Goal: Task Accomplishment & Management: Complete application form

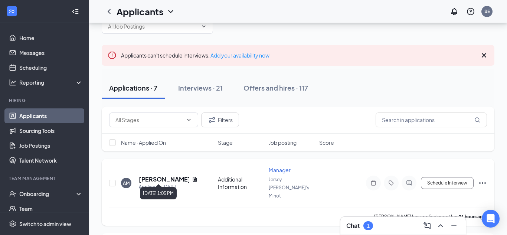
scroll to position [22, 0]
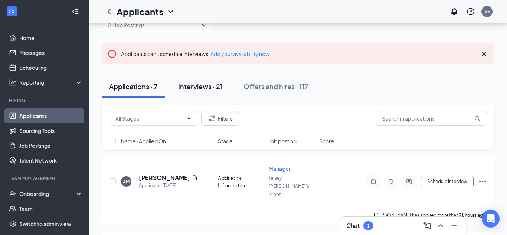
click at [203, 85] on div "Interviews · 21" at bounding box center [200, 86] width 45 height 9
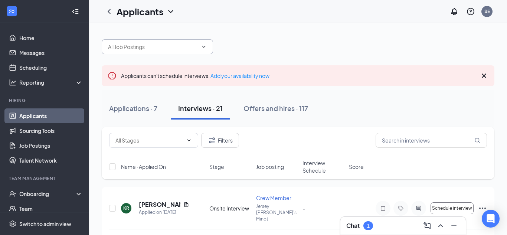
click at [145, 40] on span at bounding box center [157, 46] width 111 height 15
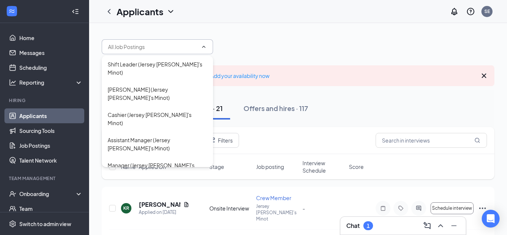
scroll to position [9, 0]
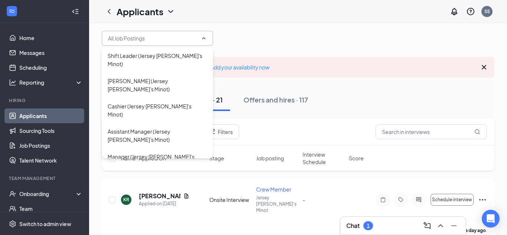
click at [307, 16] on div "Applicants SE" at bounding box center [298, 11] width 418 height 23
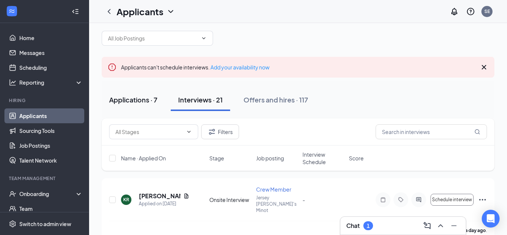
click at [130, 97] on div "Applications · 7" at bounding box center [133, 99] width 48 height 9
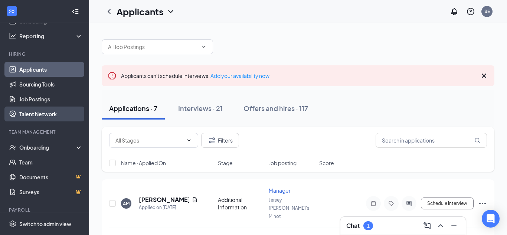
scroll to position [49, 0]
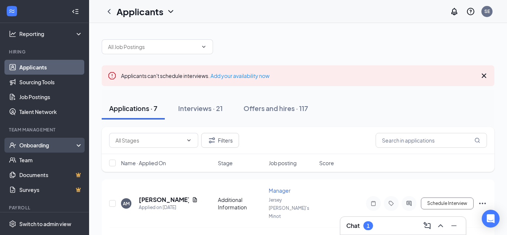
click at [43, 148] on div "Onboarding" at bounding box center [47, 144] width 57 height 7
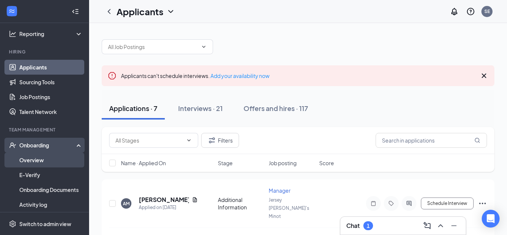
click at [40, 161] on link "Overview" at bounding box center [50, 160] width 63 height 15
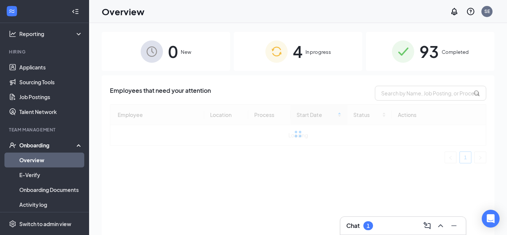
click at [325, 50] on span "In progress" at bounding box center [319, 51] width 26 height 7
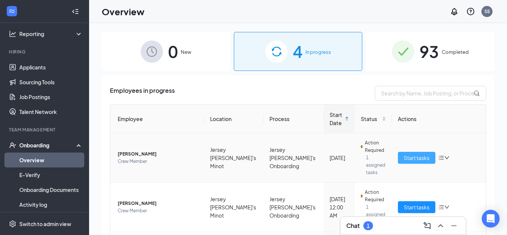
click at [418, 154] on span "Start tasks" at bounding box center [417, 158] width 26 height 8
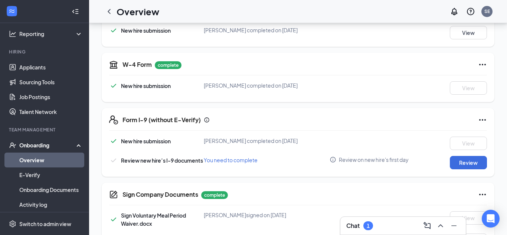
scroll to position [144, 0]
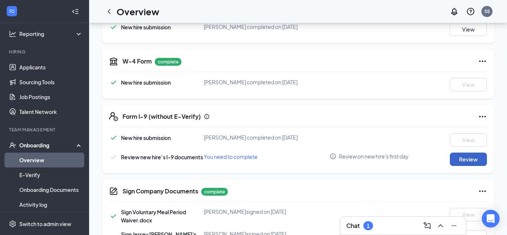
click at [459, 163] on button "Review" at bounding box center [468, 159] width 37 height 13
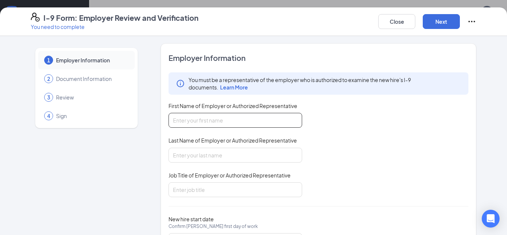
click at [282, 126] on input "First Name of Employer or Authorized Representative" at bounding box center [236, 120] width 134 height 15
type input "Sierra"
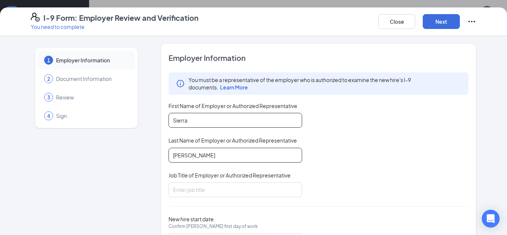
type input "[PERSON_NAME]"
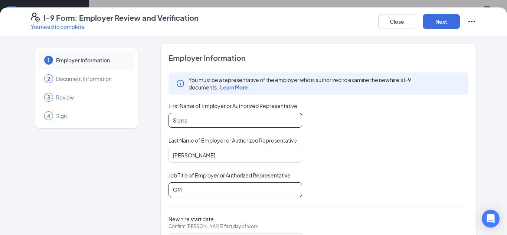
scroll to position [39, 0]
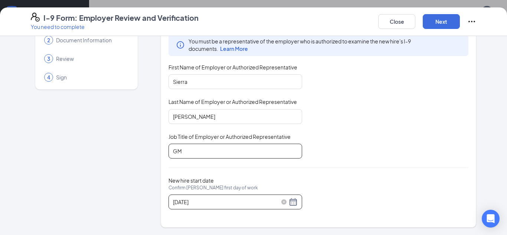
type input "GM"
click at [293, 204] on div "[DATE]" at bounding box center [235, 202] width 125 height 9
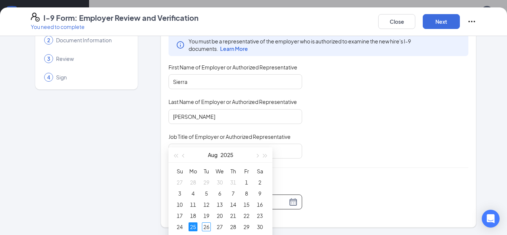
type input "[DATE]"
click at [204, 225] on div "26" at bounding box center [206, 225] width 9 height 9
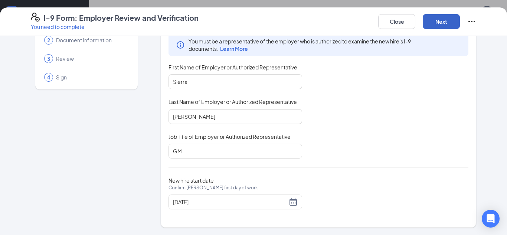
click at [443, 20] on button "Next" at bounding box center [441, 21] width 37 height 15
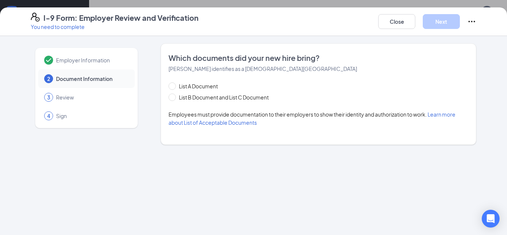
scroll to position [0, 0]
click at [200, 100] on span "List B Document and List C Document" at bounding box center [224, 97] width 96 height 8
click at [174, 99] on input "List B Document and List C Document" at bounding box center [171, 96] width 5 height 5
radio input "true"
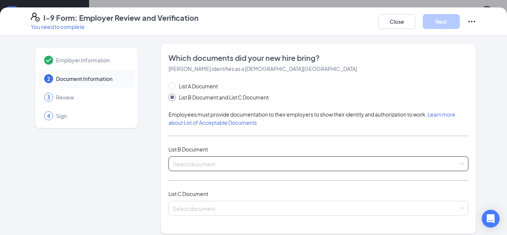
click at [208, 161] on input "search" at bounding box center [316, 162] width 286 height 11
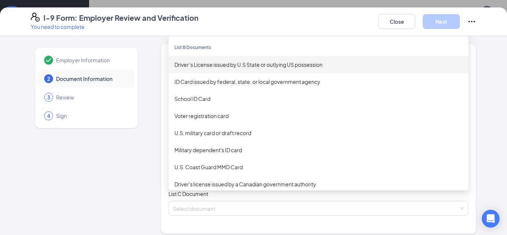
click at [228, 65] on div "Driver’s License issued by U.S State or outlying US possession" at bounding box center [319, 65] width 288 height 8
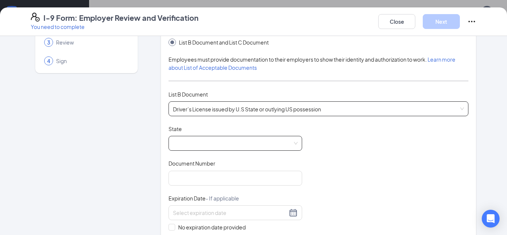
scroll to position [73, 0]
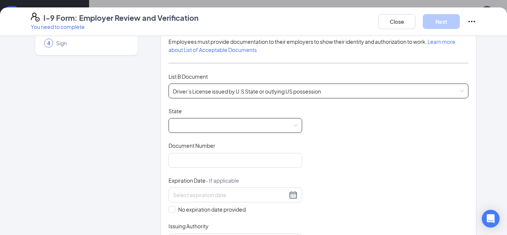
click at [213, 121] on span at bounding box center [235, 125] width 125 height 14
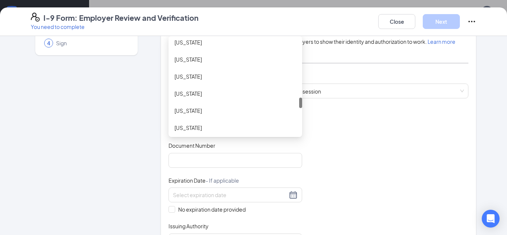
scroll to position [535, 0]
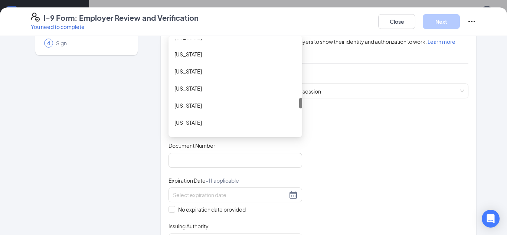
click at [213, 121] on div "[US_STATE]" at bounding box center [236, 122] width 122 height 8
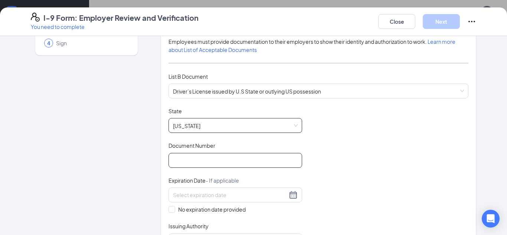
click at [201, 154] on input "Document Number" at bounding box center [236, 160] width 134 height 15
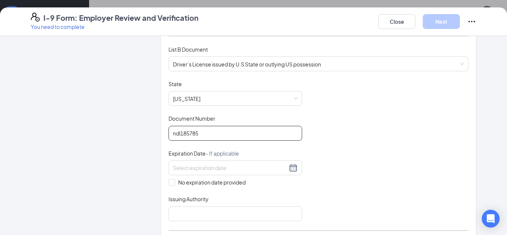
scroll to position [101, 0]
type input "ndl185785"
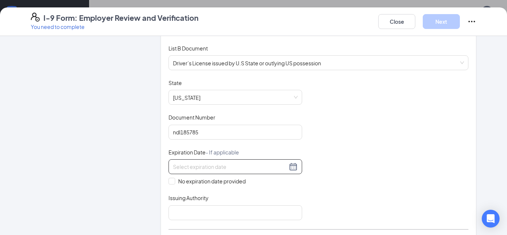
click at [222, 169] on input at bounding box center [230, 167] width 114 height 8
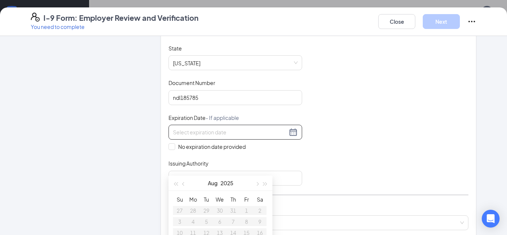
scroll to position [140, 0]
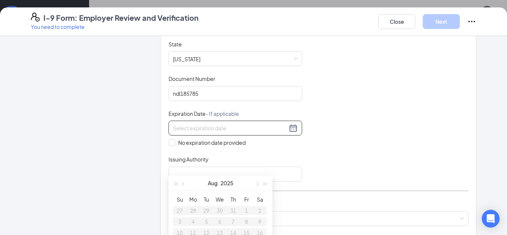
click at [289, 155] on div "Document Title Driver’s License issued by U.S State or outlying US possession S…" at bounding box center [319, 110] width 300 height 141
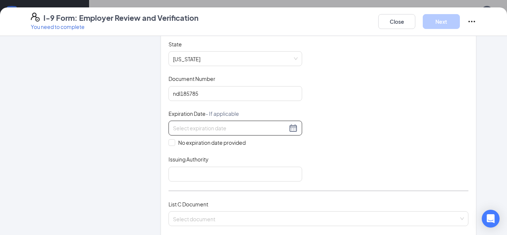
click at [294, 130] on div at bounding box center [235, 128] width 125 height 9
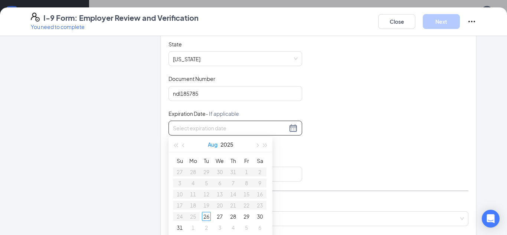
click at [208, 145] on button "Aug" at bounding box center [213, 144] width 10 height 15
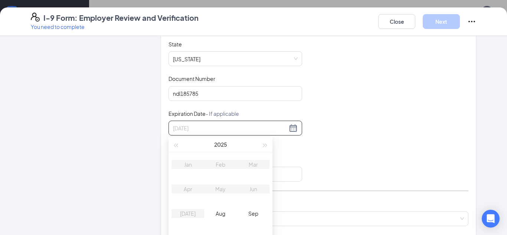
type input "[DATE]"
click at [226, 145] on button "2025" at bounding box center [220, 144] width 13 height 15
type input "[DATE]"
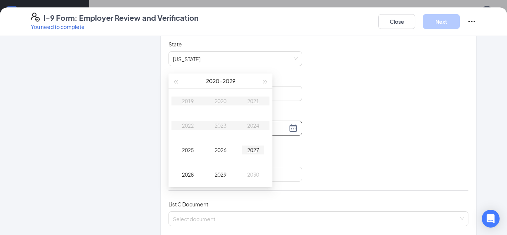
scroll to position [274, 0]
type input "[DATE]"
click at [264, 80] on span "button" at bounding box center [266, 81] width 4 height 4
click at [256, 99] on div "2031" at bounding box center [253, 99] width 22 height 9
click at [250, 101] on div "Mar" at bounding box center [253, 99] width 22 height 9
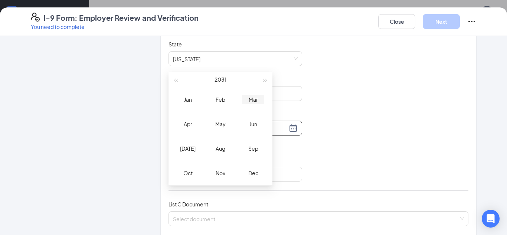
type input "[DATE]"
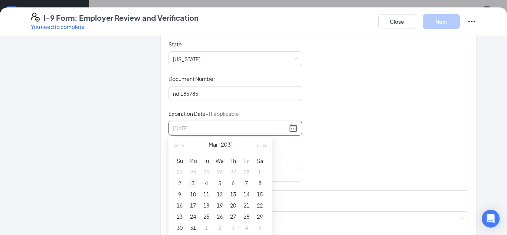
type input "[DATE]"
click at [193, 183] on div "3" at bounding box center [193, 183] width 9 height 9
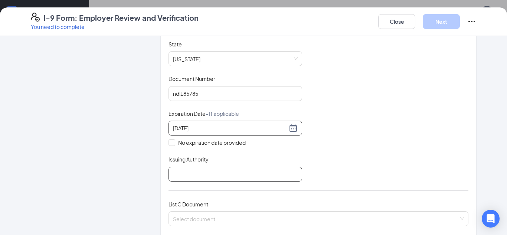
click at [192, 178] on input "Issuing Authority" at bounding box center [236, 174] width 134 height 15
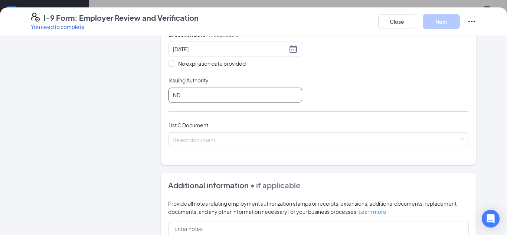
scroll to position [219, 0]
type input "ND"
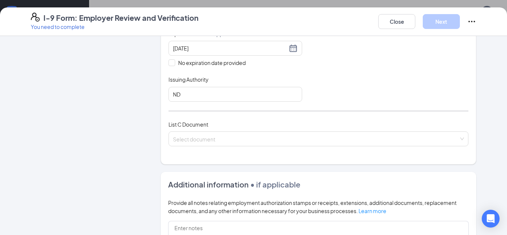
click at [230, 130] on div "List C Document Select document" at bounding box center [319, 137] width 300 height 35
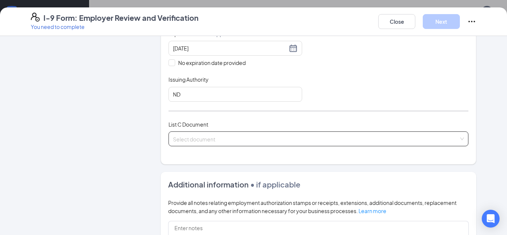
click at [230, 132] on input "search" at bounding box center [316, 137] width 286 height 11
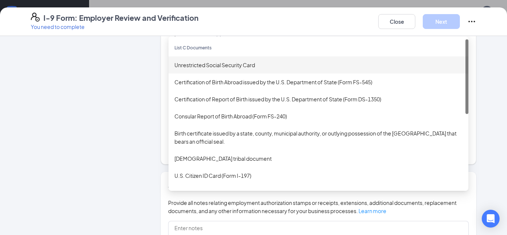
click at [223, 71] on div "Unrestricted Social Security Card" at bounding box center [319, 64] width 300 height 17
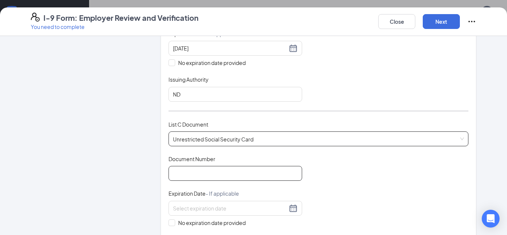
click at [203, 177] on input "Document Number" at bounding box center [236, 173] width 134 height 15
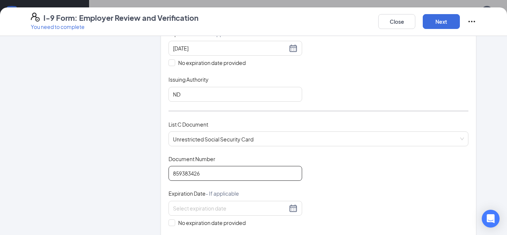
scroll to position [325, 0]
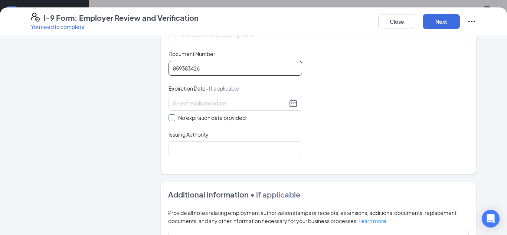
type input "859383426"
click at [182, 120] on span "No expiration date provided" at bounding box center [212, 118] width 74 height 8
click at [174, 120] on input "No expiration date provided" at bounding box center [171, 116] width 5 height 5
checkbox input "true"
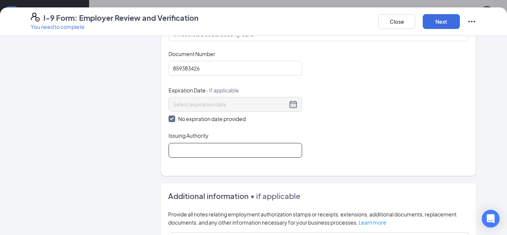
click at [186, 144] on input "Issuing Authority" at bounding box center [236, 150] width 134 height 15
type input "social security administration"
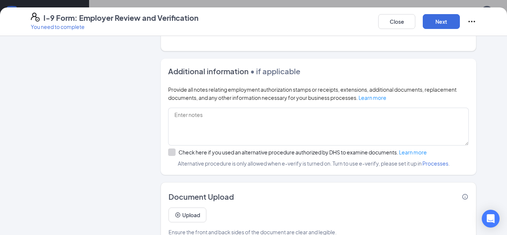
scroll to position [467, 0]
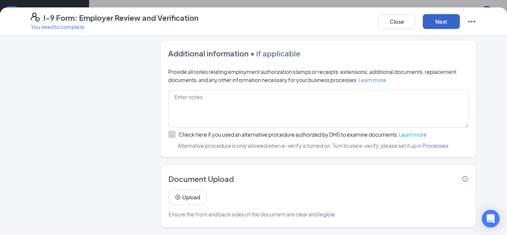
click at [452, 18] on button "Next" at bounding box center [441, 21] width 37 height 15
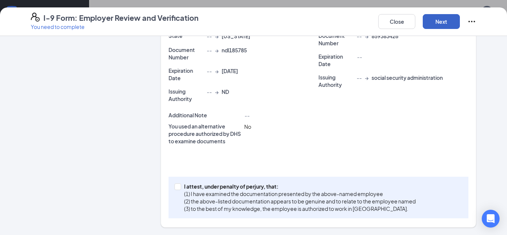
scroll to position [199, 0]
click at [179, 188] on input "I attest, under penalty of [PERSON_NAME], that: (1) I have examined the documen…" at bounding box center [177, 185] width 5 height 5
checkbox input "true"
click at [440, 22] on button "Next" at bounding box center [441, 21] width 37 height 15
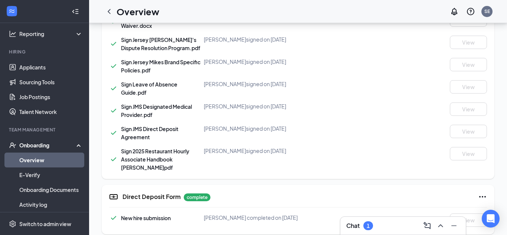
scroll to position [0, 0]
